Goal: Navigation & Orientation: Find specific page/section

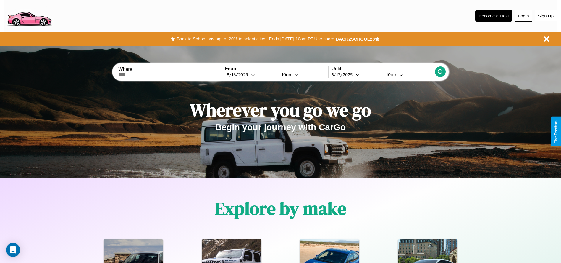
click at [524, 16] on button "Login" at bounding box center [524, 15] width 17 height 11
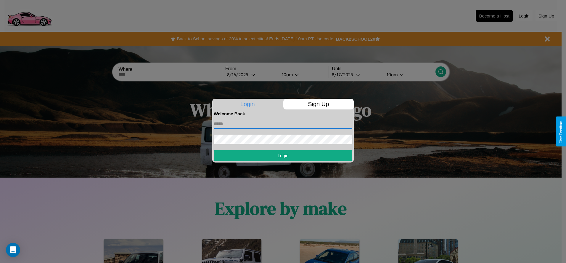
click at [283, 123] on input "text" at bounding box center [283, 123] width 139 height 9
type input "**********"
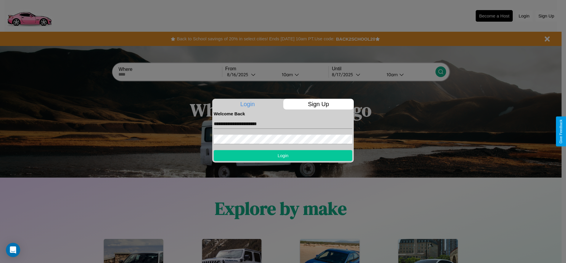
click at [283, 155] on button "Login" at bounding box center [283, 155] width 139 height 11
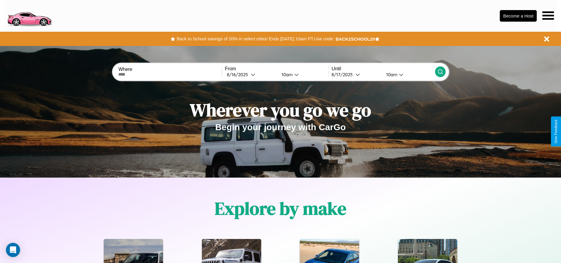
click at [548, 15] on icon at bounding box center [549, 15] width 12 height 8
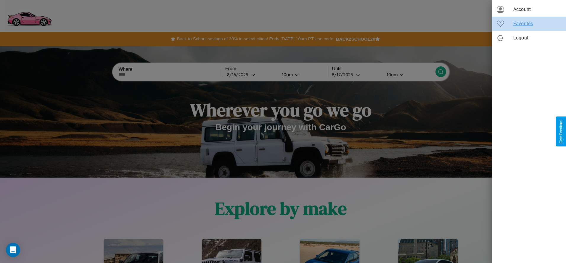
click at [529, 24] on span "Favorites" at bounding box center [537, 23] width 48 height 7
